Goal: Information Seeking & Learning: Learn about a topic

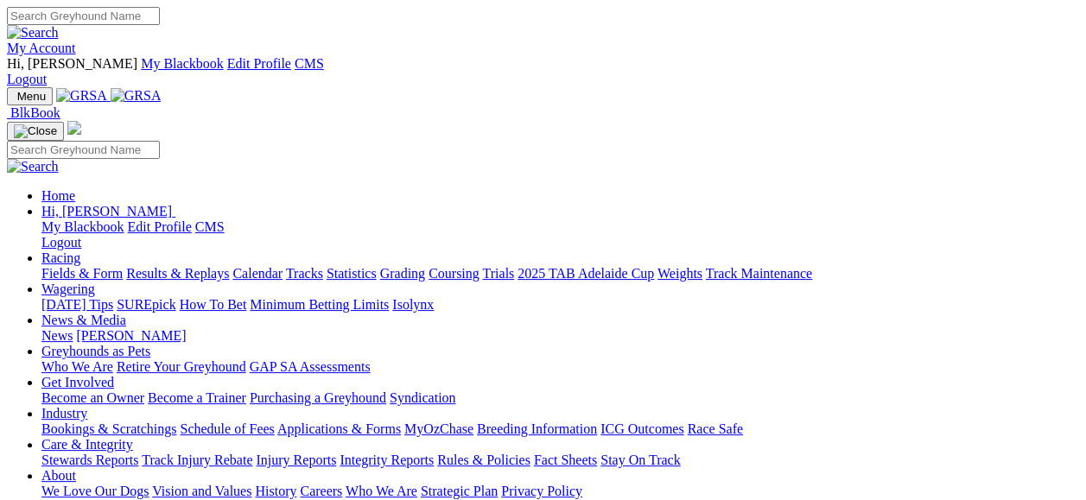
click at [80, 250] on link "Racing" at bounding box center [60, 257] width 39 height 15
click at [77, 266] on link "Fields & Form" at bounding box center [81, 273] width 81 height 15
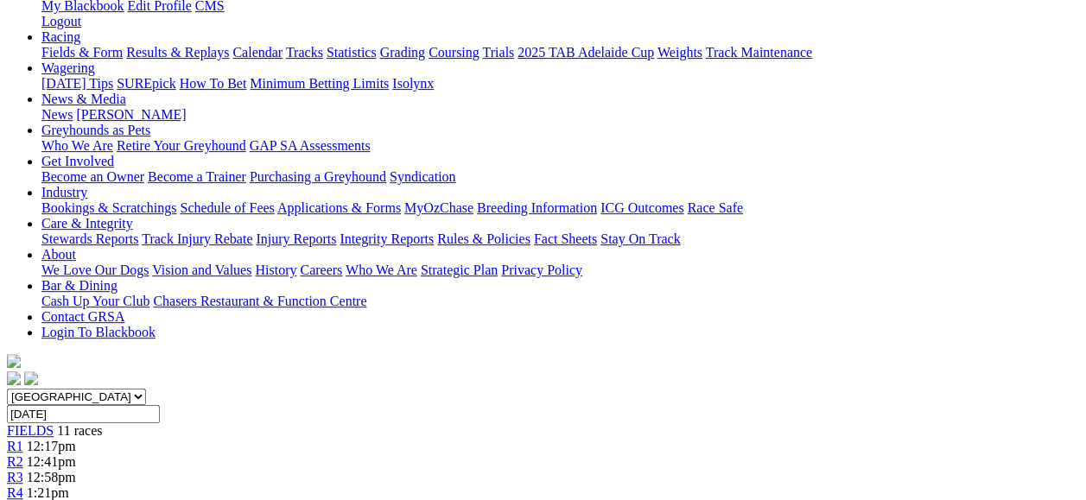
scroll to position [92, 0]
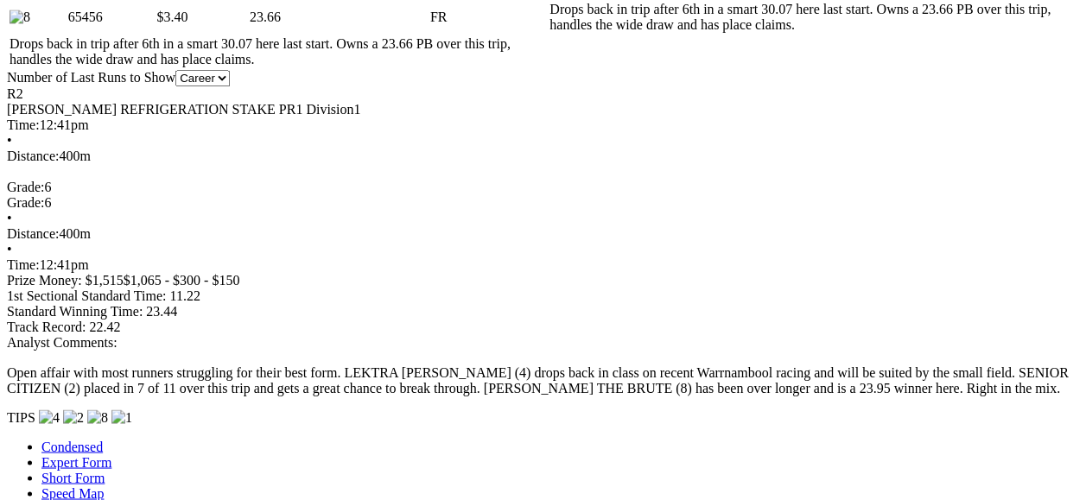
scroll to position [112, 0]
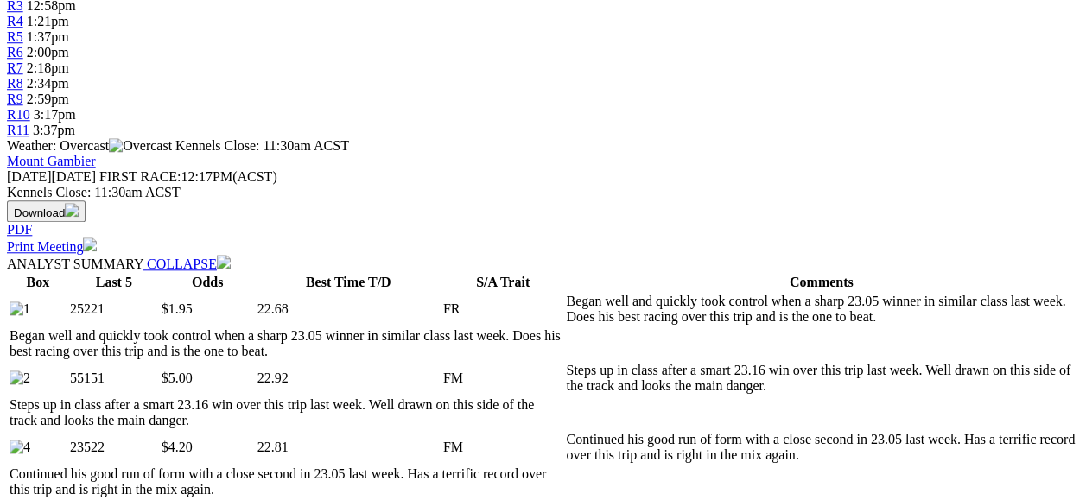
scroll to position [149, 0]
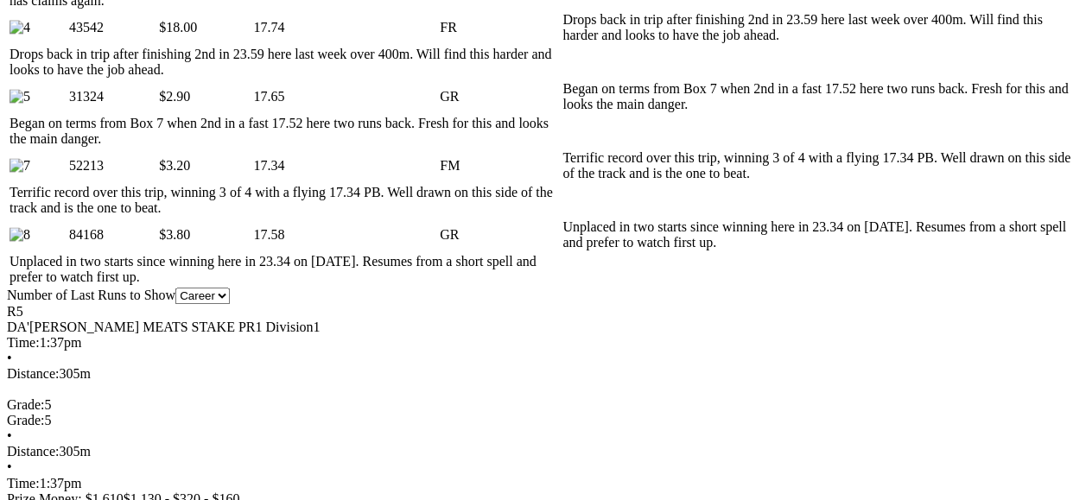
scroll to position [124, 0]
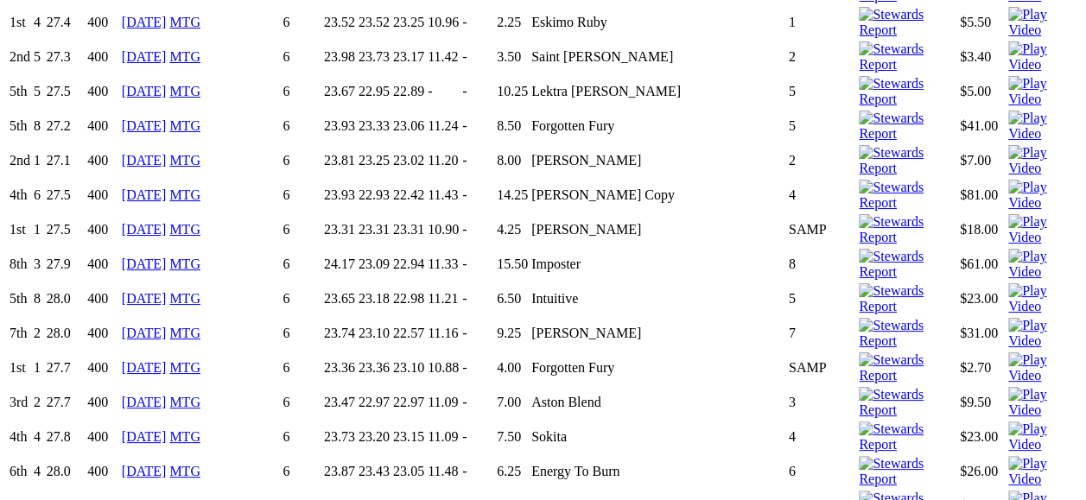
scroll to position [6952, 0]
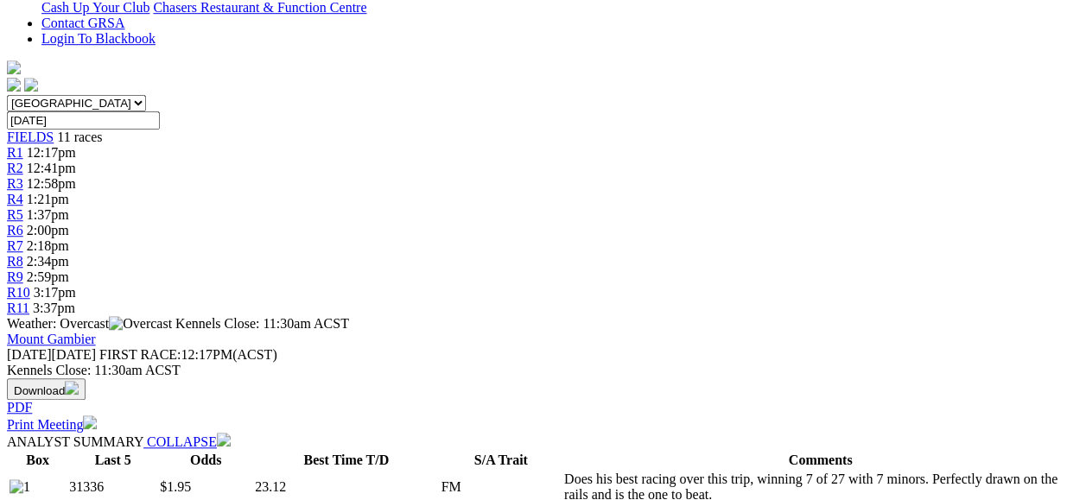
scroll to position [0, 0]
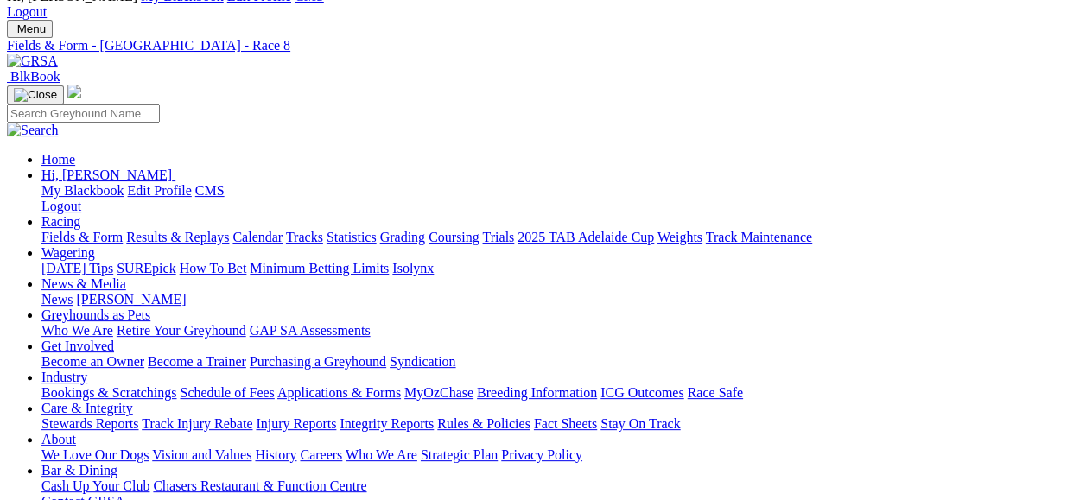
scroll to position [55, 0]
